Goal: Information Seeking & Learning: Learn about a topic

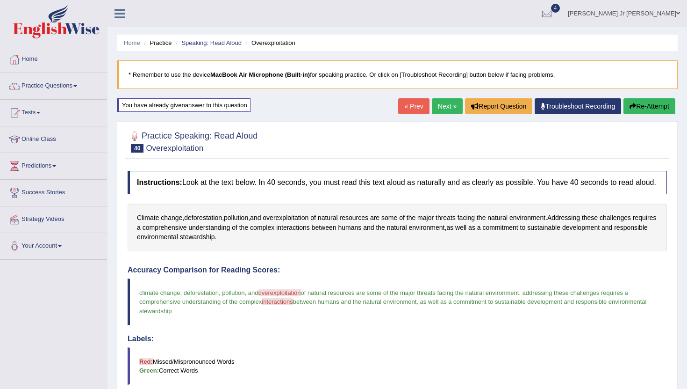
click at [440, 109] on link "Next »" at bounding box center [447, 106] width 31 height 16
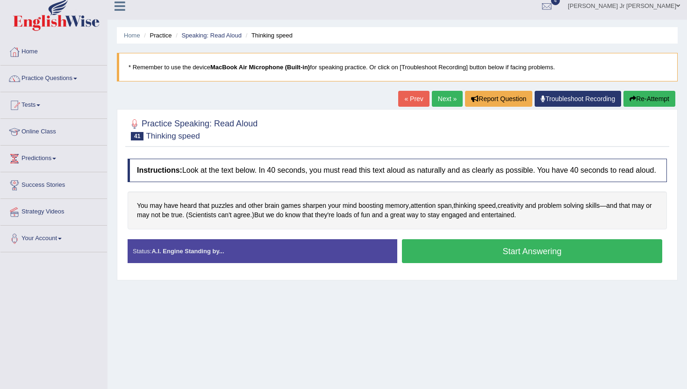
scroll to position [6, 0]
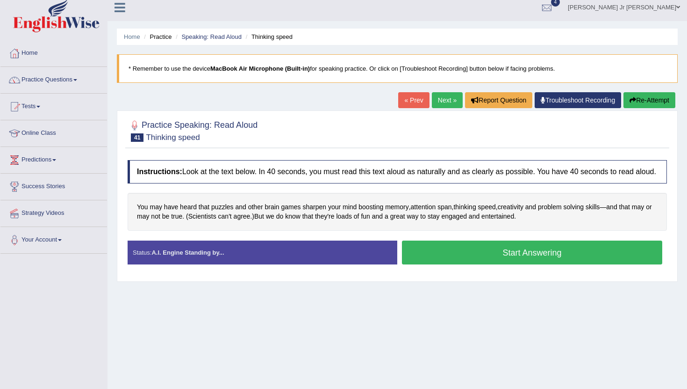
click at [545, 260] on button "Start Answering" at bounding box center [532, 252] width 260 height 24
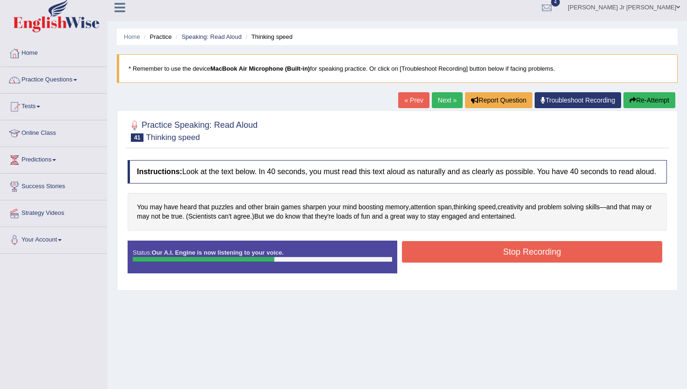
click at [439, 262] on button "Stop Recording" at bounding box center [532, 252] width 260 height 22
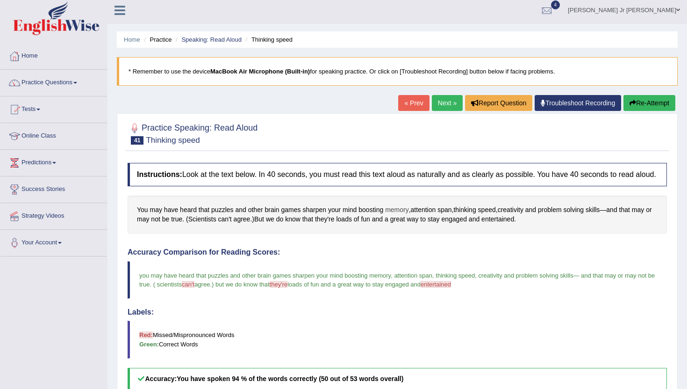
scroll to position [0, 0]
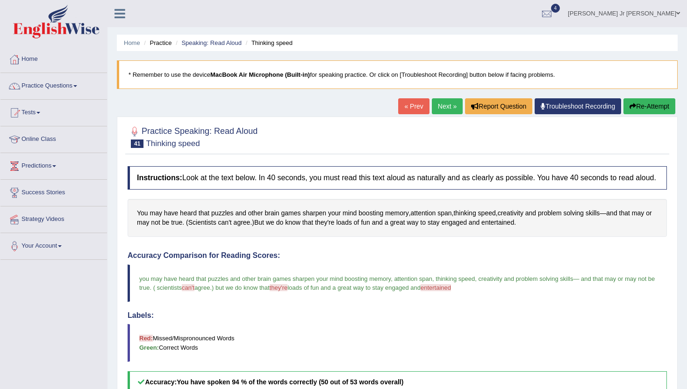
click at [643, 110] on button "Re-Attempt" at bounding box center [650, 106] width 52 height 16
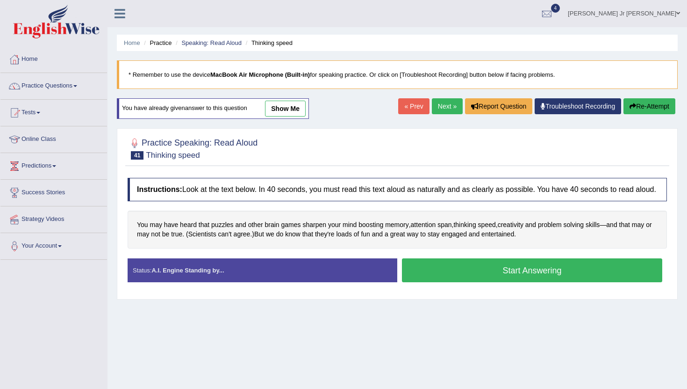
click at [475, 282] on button "Start Answering" at bounding box center [532, 270] width 260 height 24
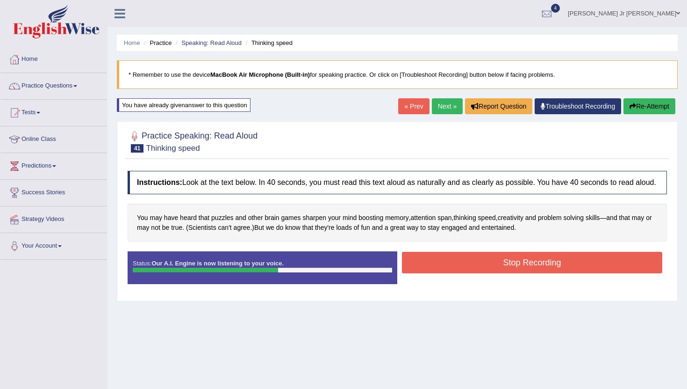
click at [462, 273] on button "Stop Recording" at bounding box center [532, 263] width 260 height 22
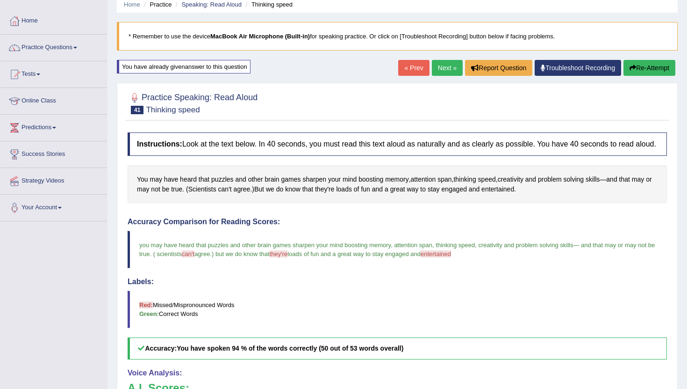
scroll to position [25, 0]
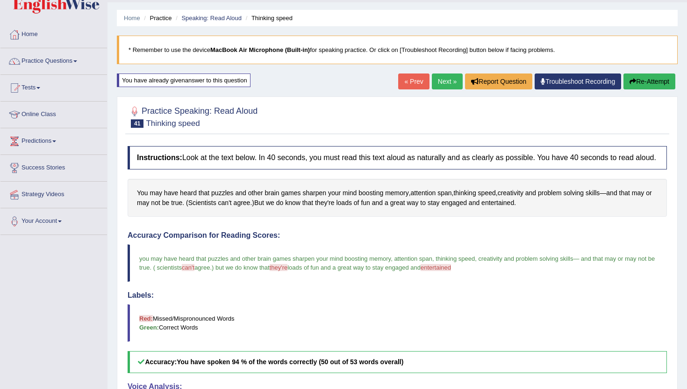
click at [443, 82] on link "Next »" at bounding box center [447, 81] width 31 height 16
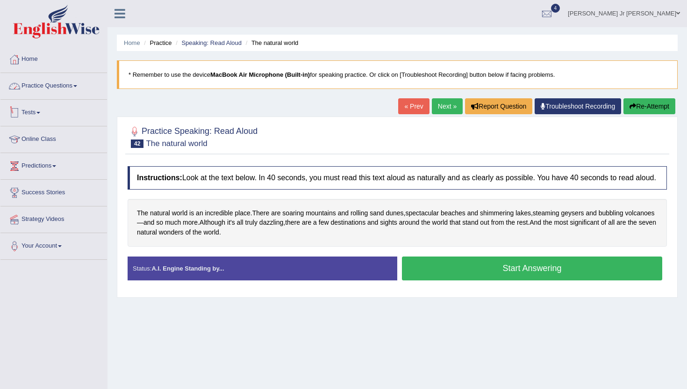
click at [67, 91] on link "Practice Questions" at bounding box center [53, 84] width 107 height 23
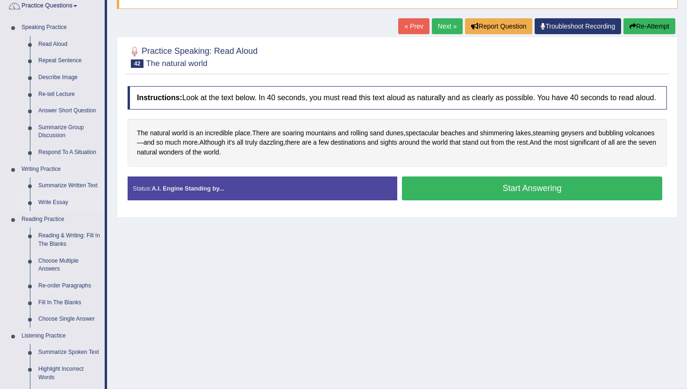
scroll to position [80, 0]
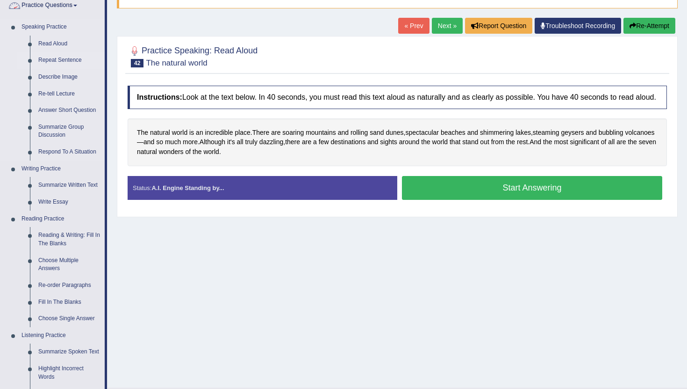
click at [57, 61] on link "Repeat Sentence" at bounding box center [69, 60] width 71 height 17
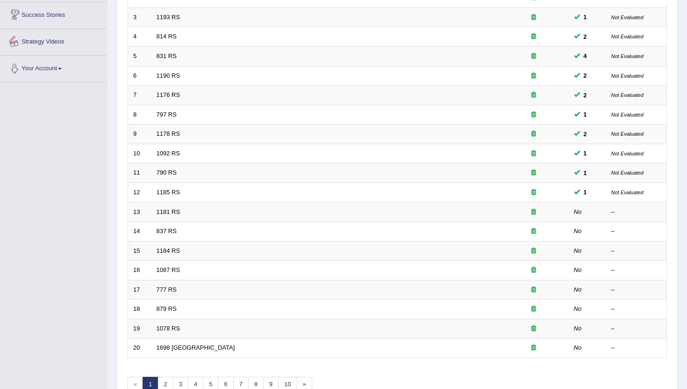
scroll to position [231, 0]
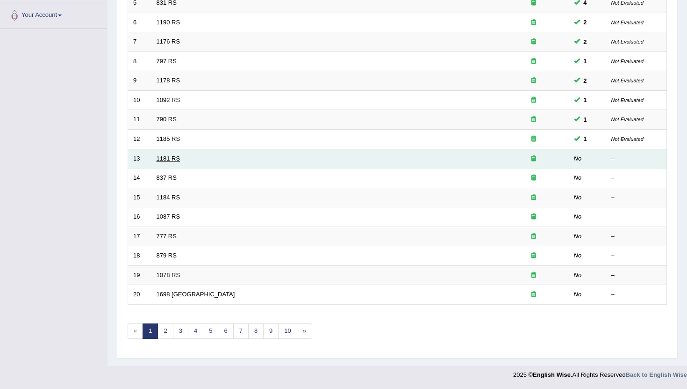
click at [169, 158] on link "1181 RS" at bounding box center [169, 158] width 24 height 7
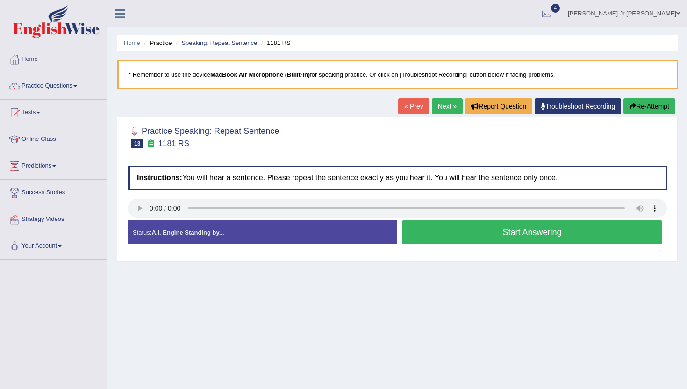
click at [424, 223] on button "Start Answering" at bounding box center [532, 232] width 260 height 24
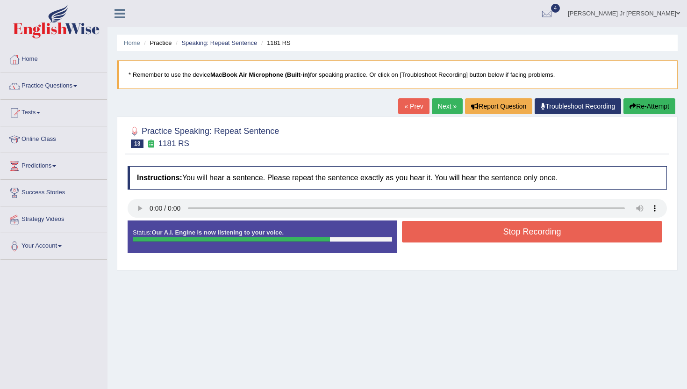
click at [424, 223] on button "Stop Recording" at bounding box center [532, 232] width 260 height 22
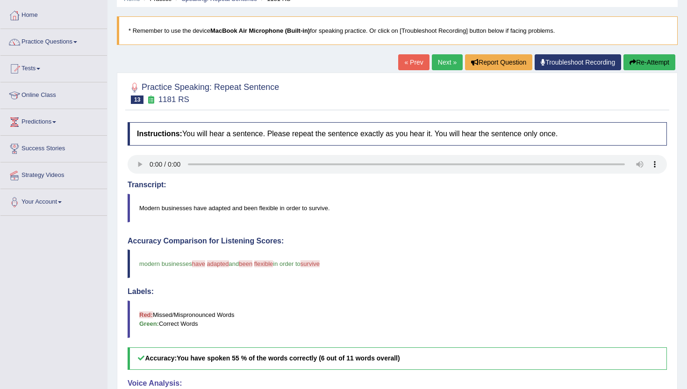
scroll to position [41, 0]
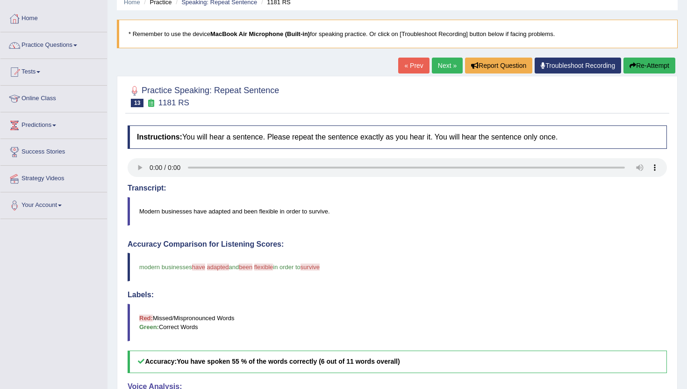
click at [445, 69] on link "Next »" at bounding box center [447, 66] width 31 height 16
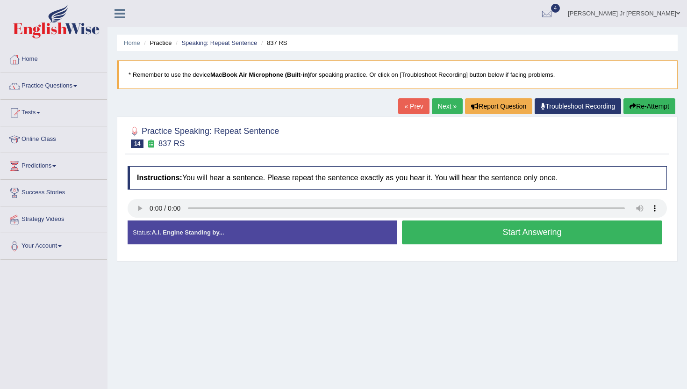
click at [525, 236] on button "Start Answering" at bounding box center [532, 232] width 260 height 24
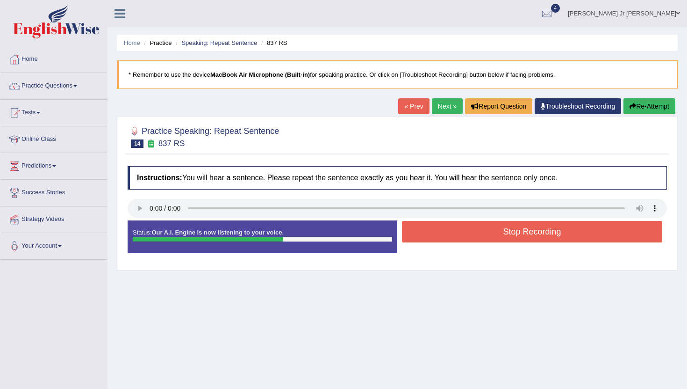
click at [525, 236] on button "Stop Recording" at bounding box center [532, 232] width 260 height 22
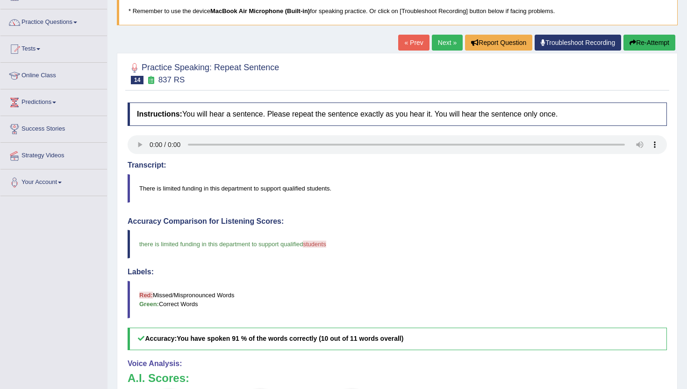
scroll to position [51, 0]
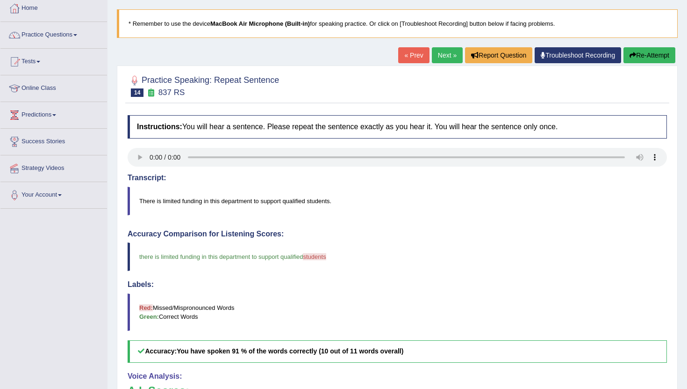
click at [434, 55] on link "Next »" at bounding box center [447, 55] width 31 height 16
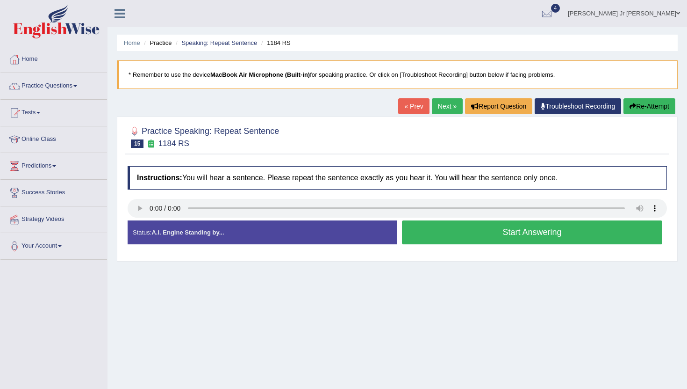
click at [434, 229] on button "Start Answering" at bounding box center [532, 232] width 260 height 24
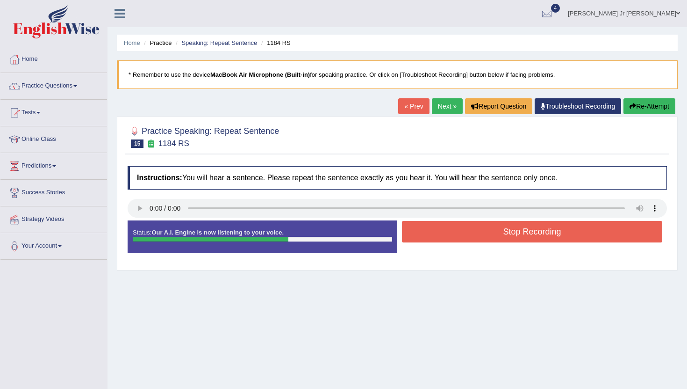
click at [434, 229] on button "Stop Recording" at bounding box center [532, 232] width 260 height 22
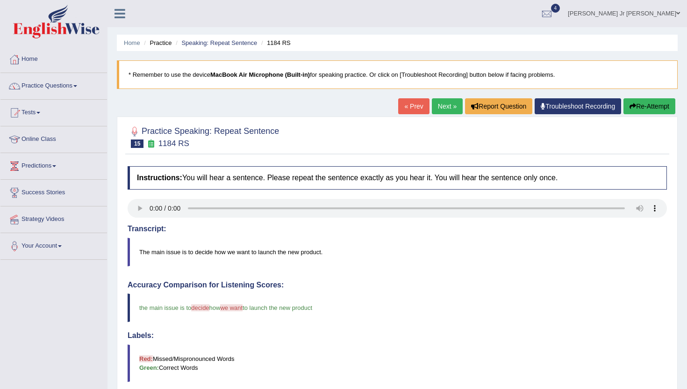
click at [432, 105] on link "Next »" at bounding box center [447, 106] width 31 height 16
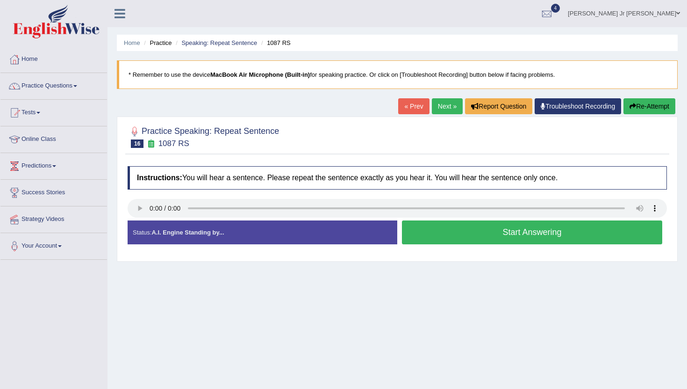
click at [427, 233] on button "Start Answering" at bounding box center [532, 232] width 260 height 24
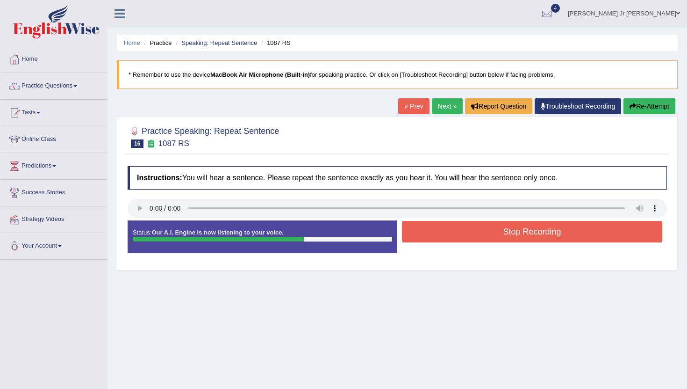
click at [427, 233] on button "Stop Recording" at bounding box center [532, 232] width 260 height 22
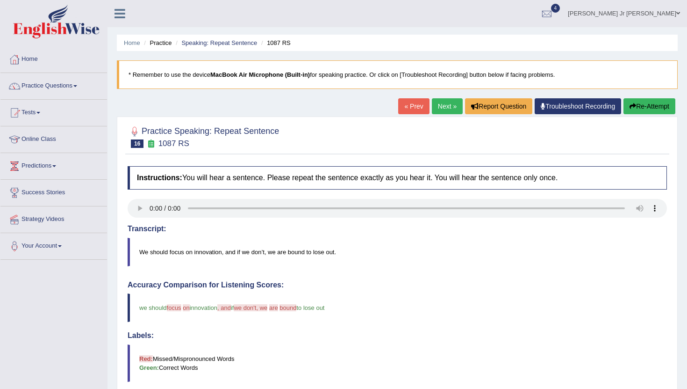
click at [448, 97] on div "Home Practice Speaking: Repeat Sentence 1087 RS * Remember to use the device Ma…" at bounding box center [398, 304] width 580 height 609
click at [447, 104] on link "Next »" at bounding box center [447, 106] width 31 height 16
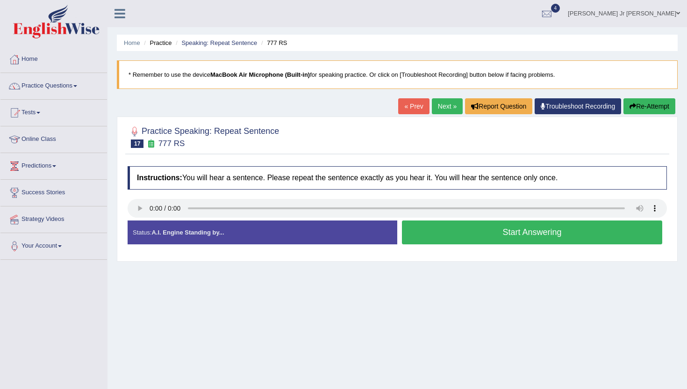
click at [592, 234] on button "Start Answering" at bounding box center [532, 232] width 260 height 24
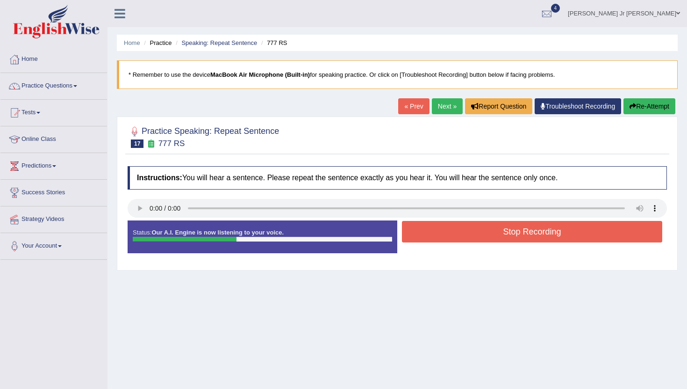
click at [585, 225] on button "Stop Recording" at bounding box center [532, 232] width 260 height 22
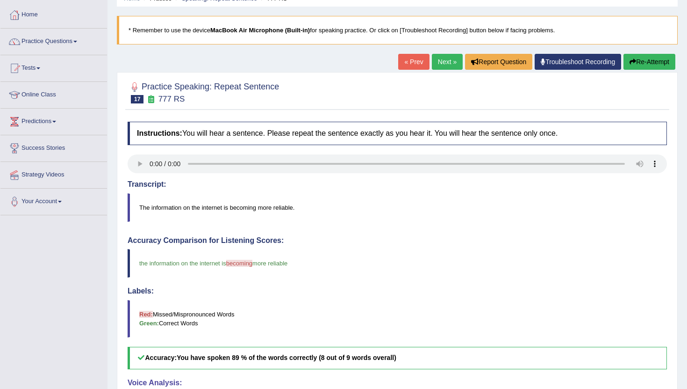
scroll to position [41, 0]
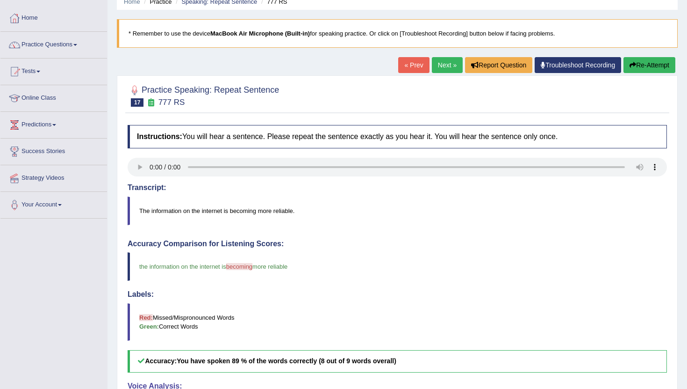
click at [434, 64] on link "Next »" at bounding box center [447, 65] width 31 height 16
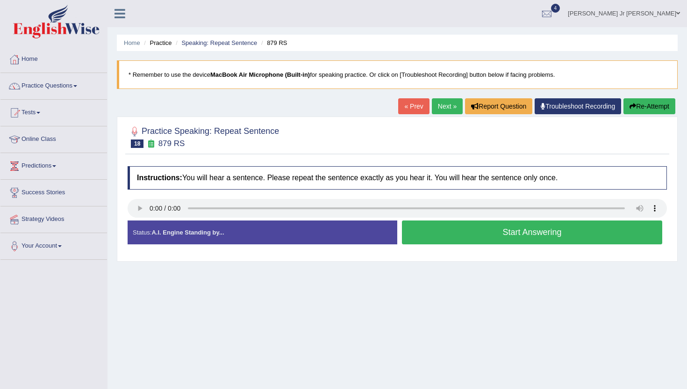
click at [483, 231] on button "Start Answering" at bounding box center [532, 232] width 260 height 24
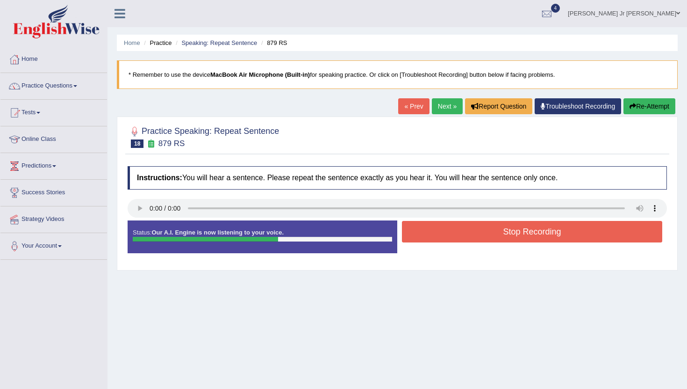
click at [483, 231] on button "Stop Recording" at bounding box center [532, 232] width 260 height 22
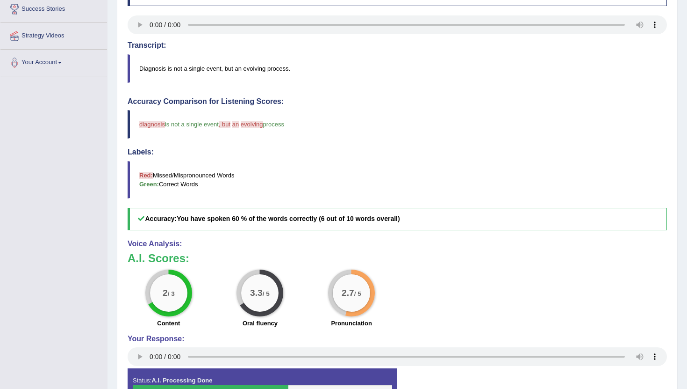
scroll to position [76, 0]
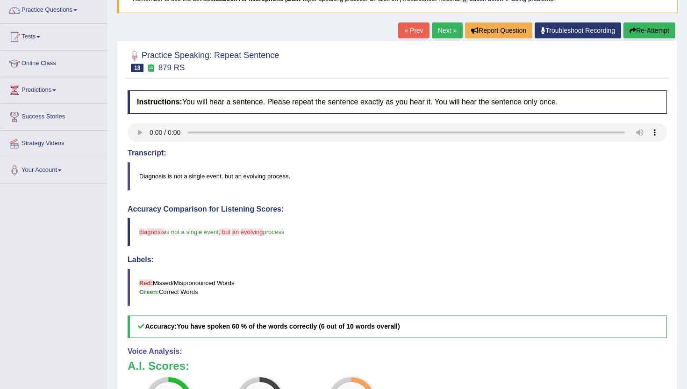
drag, startPoint x: 443, startPoint y: 21, endPoint x: 443, endPoint y: 27, distance: 6.1
click at [443, 21] on div "Home Practice Speaking: Repeat Sentence 879 RS * Remember to use the device Mac…" at bounding box center [398, 228] width 580 height 609
click at [441, 28] on link "Next »" at bounding box center [447, 30] width 31 height 16
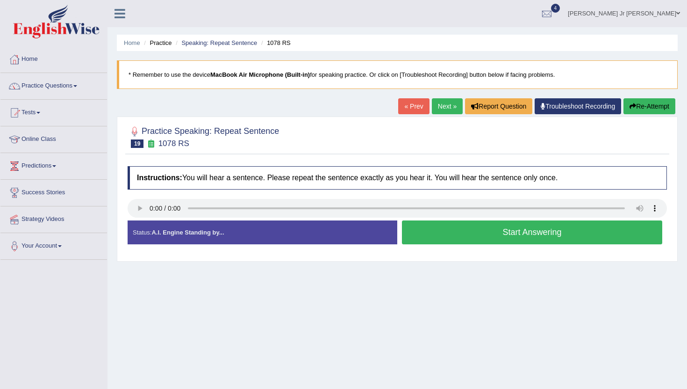
click at [457, 243] on button "Start Answering" at bounding box center [532, 232] width 260 height 24
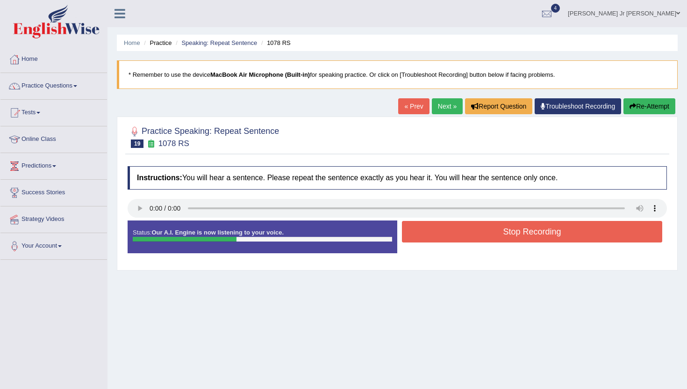
click at [461, 224] on button "Stop Recording" at bounding box center [532, 232] width 260 height 22
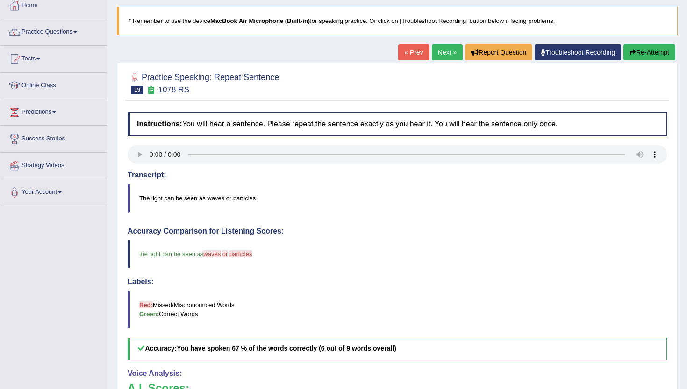
scroll to position [48, 0]
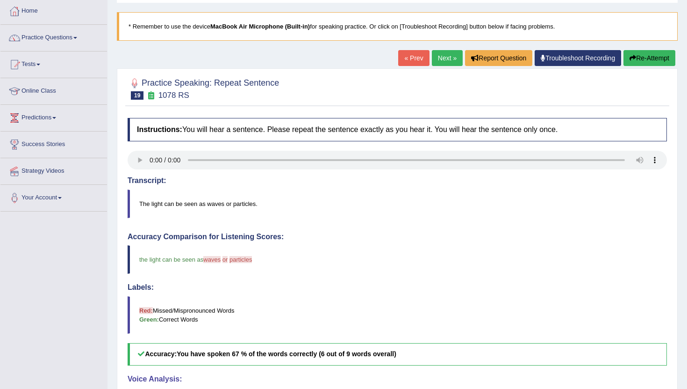
click at [441, 58] on link "Next »" at bounding box center [447, 58] width 31 height 16
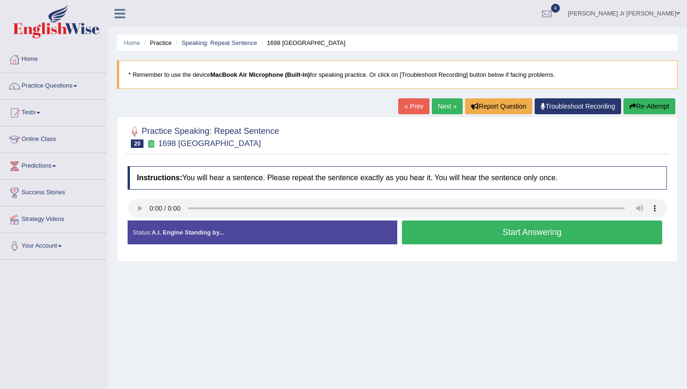
click at [524, 238] on button "Start Answering" at bounding box center [532, 232] width 260 height 24
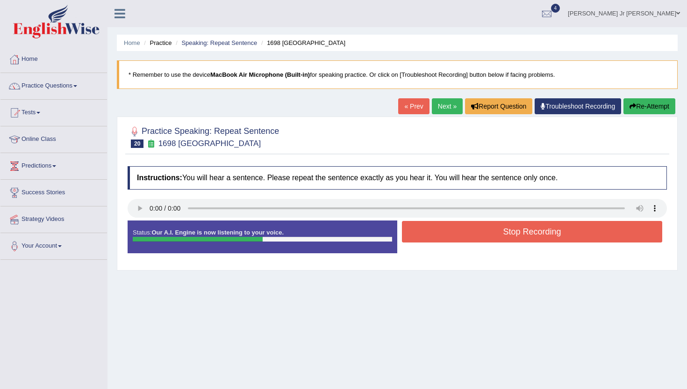
click at [524, 238] on button "Stop Recording" at bounding box center [532, 232] width 260 height 22
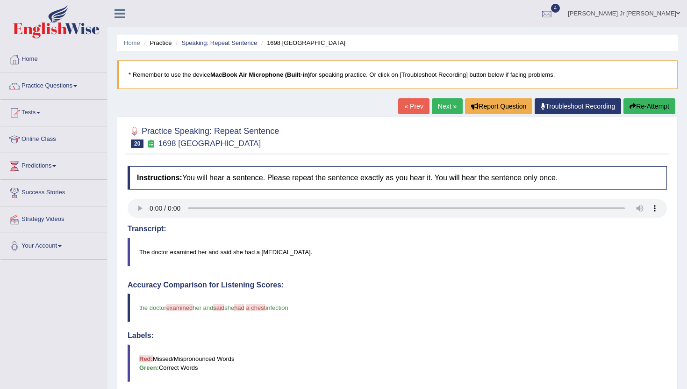
click at [554, 12] on div at bounding box center [547, 14] width 14 height 14
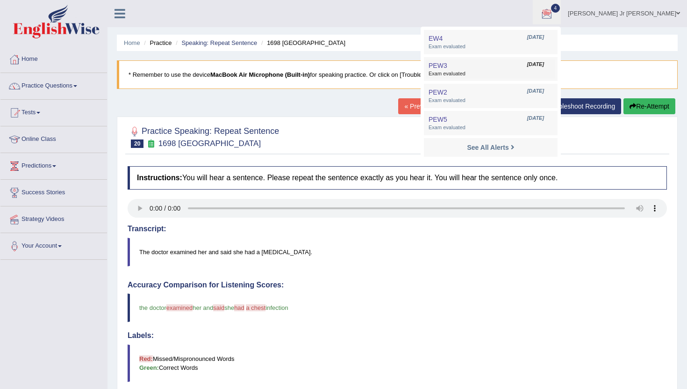
click at [533, 72] on span "Exam evaluated" at bounding box center [491, 73] width 124 height 7
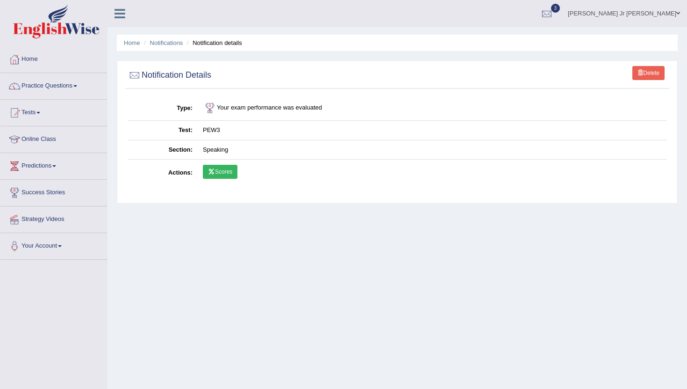
click at [220, 179] on td "Scores" at bounding box center [433, 172] width 470 height 27
click at [220, 172] on link "Scores" at bounding box center [220, 172] width 35 height 14
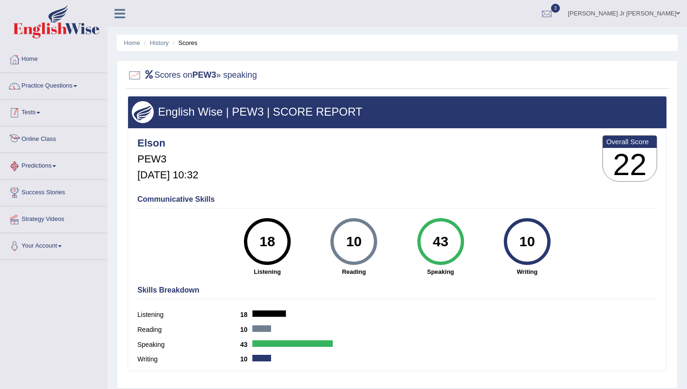
click at [43, 116] on link "Tests" at bounding box center [53, 111] width 107 height 23
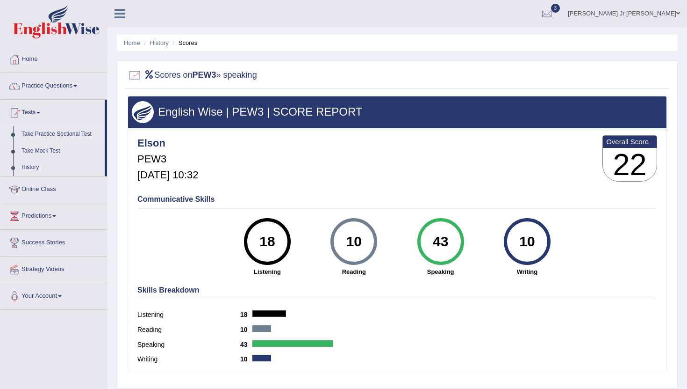
click at [65, 139] on link "Take Practice Sectional Test" at bounding box center [60, 134] width 87 height 17
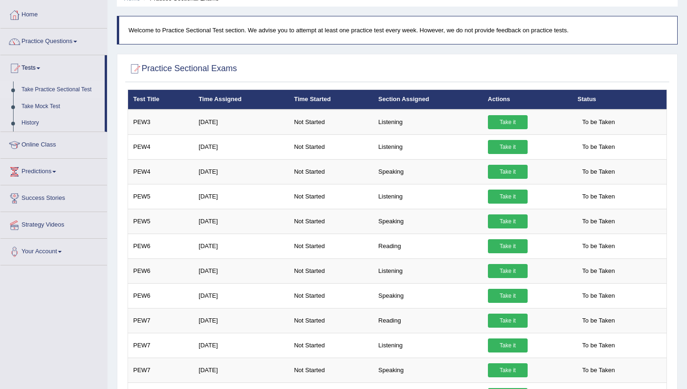
scroll to position [45, 0]
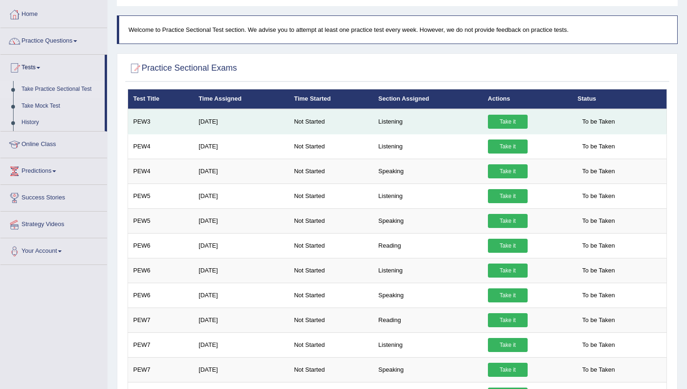
click at [499, 122] on link "Take it" at bounding box center [508, 122] width 40 height 14
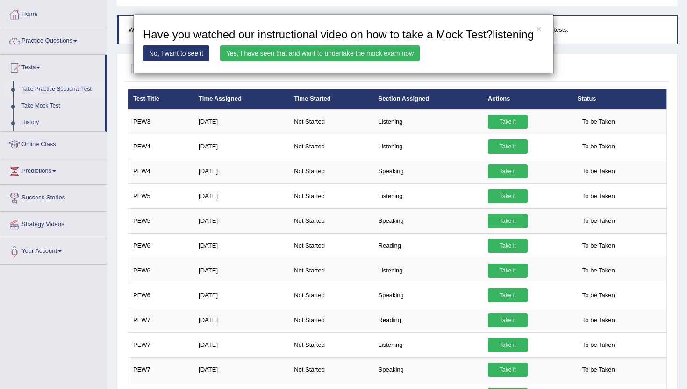
click at [352, 61] on link "Yes, I have seen that and want to undertake the mock exam now" at bounding box center [320, 53] width 200 height 16
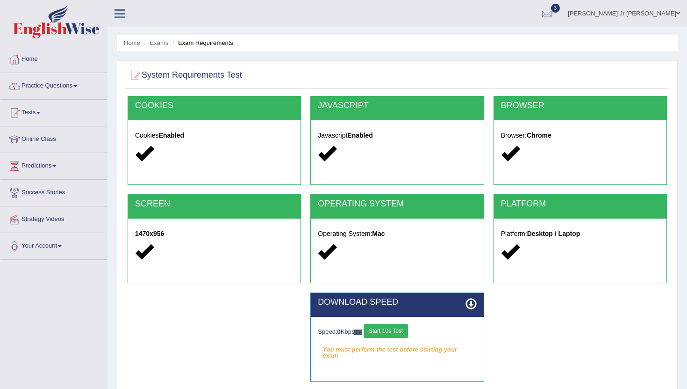
click at [398, 333] on button "Start 10s Test" at bounding box center [386, 331] width 44 height 14
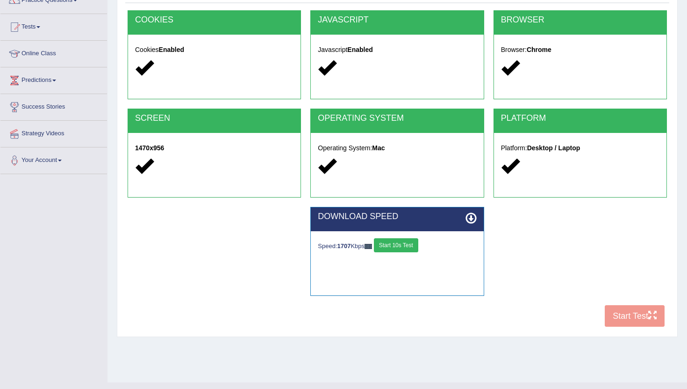
scroll to position [86, 0]
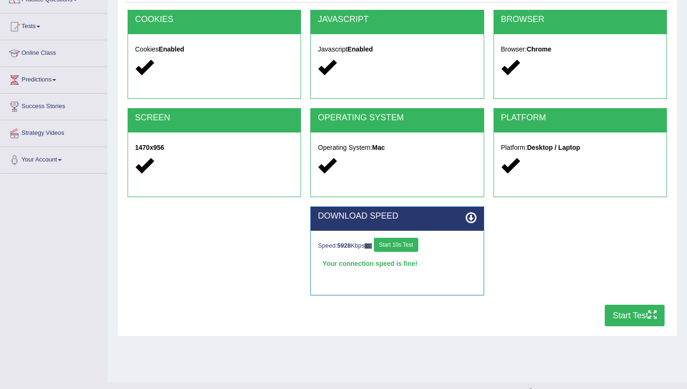
click at [642, 321] on button "Start Test" at bounding box center [635, 315] width 60 height 22
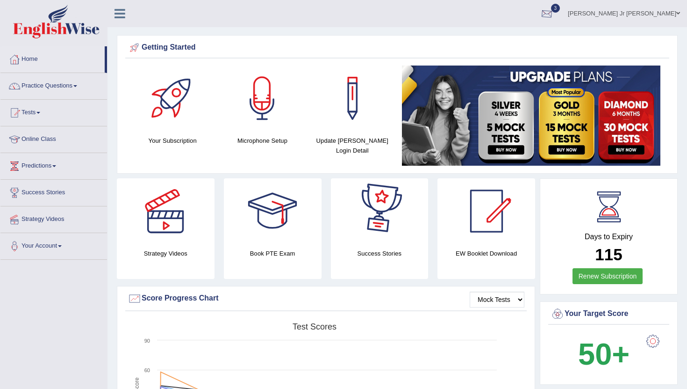
click at [554, 10] on div at bounding box center [547, 14] width 14 height 14
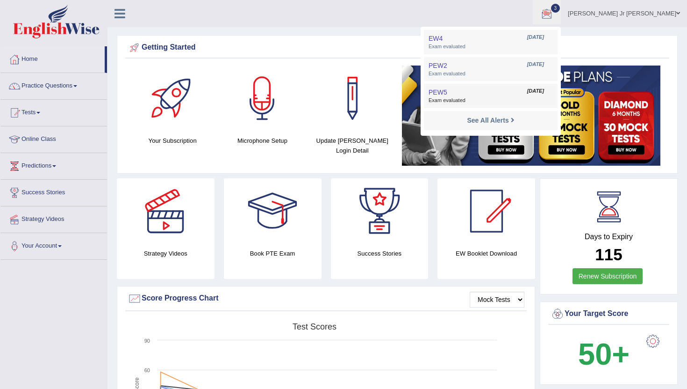
click at [515, 95] on link "PEW5 Sep 22, 2025 Exam evaluated" at bounding box center [491, 96] width 129 height 20
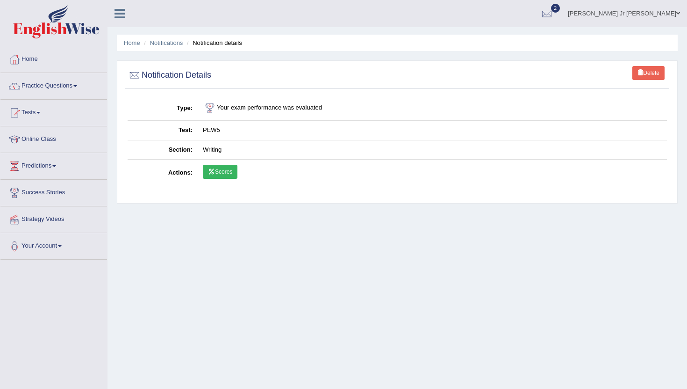
click at [230, 176] on link "Scores" at bounding box center [220, 172] width 35 height 14
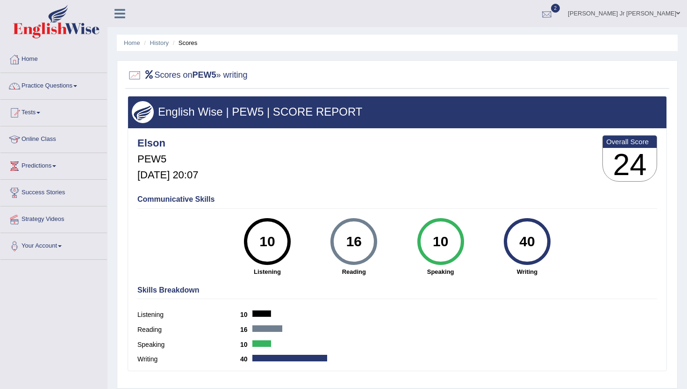
click at [554, 9] on div at bounding box center [547, 14] width 14 height 14
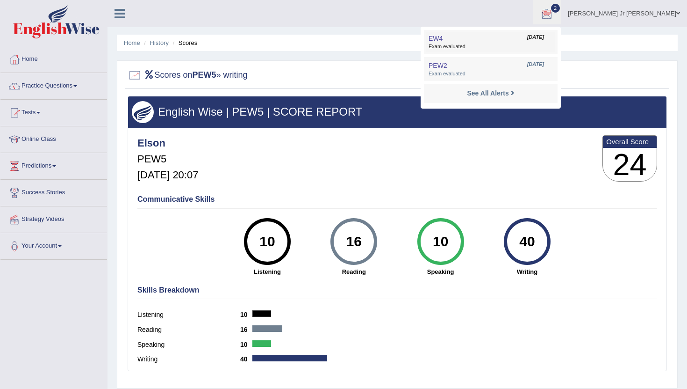
click at [513, 45] on span "Exam evaluated" at bounding box center [491, 46] width 124 height 7
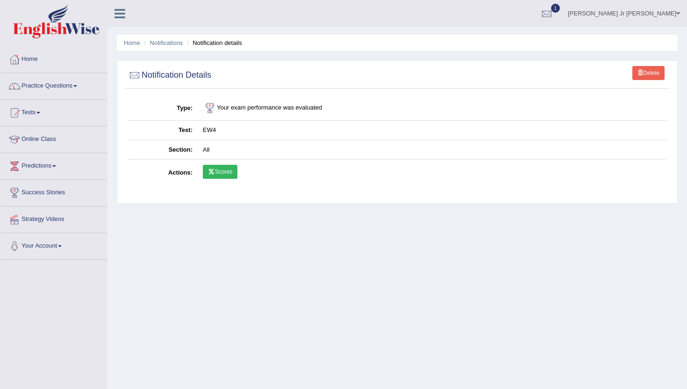
click at [234, 174] on link "Scores" at bounding box center [220, 172] width 35 height 14
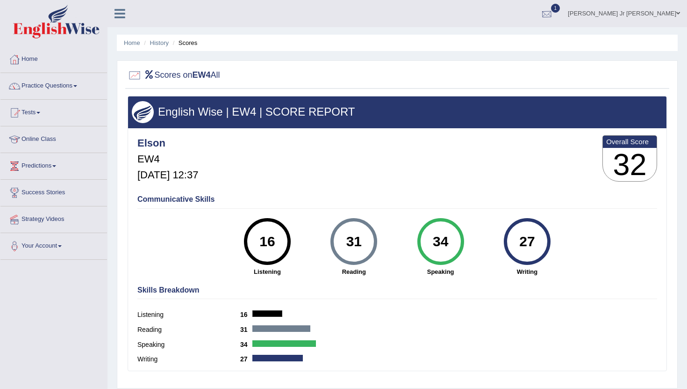
click at [554, 14] on div at bounding box center [547, 14] width 14 height 14
click at [526, 38] on link "PEW2 [DATE] Exam evaluated" at bounding box center [491, 42] width 129 height 20
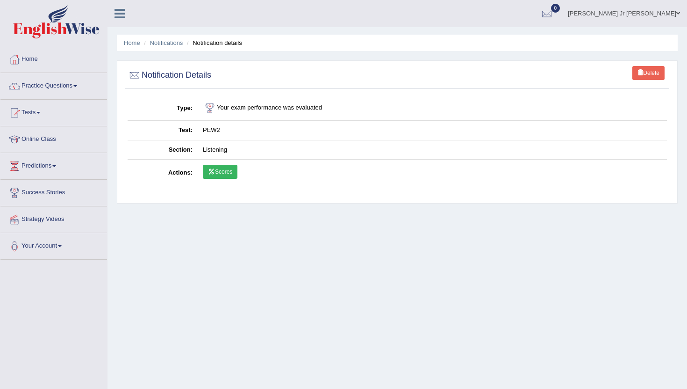
click at [225, 174] on link "Scores" at bounding box center [220, 172] width 35 height 14
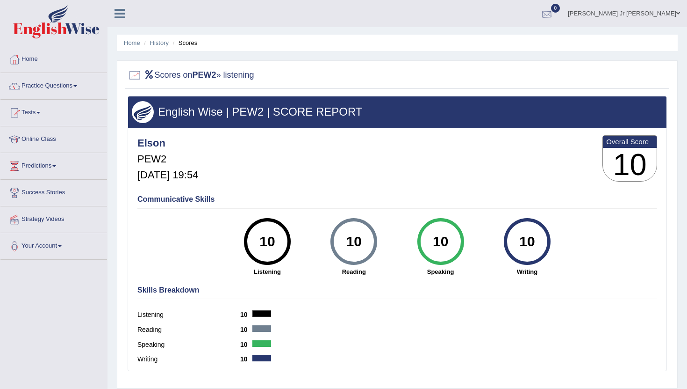
click at [554, 9] on div at bounding box center [547, 14] width 14 height 14
click at [517, 35] on link "See All Alerts" at bounding box center [491, 39] width 52 height 10
